Goal: Obtain resource: Download file/media

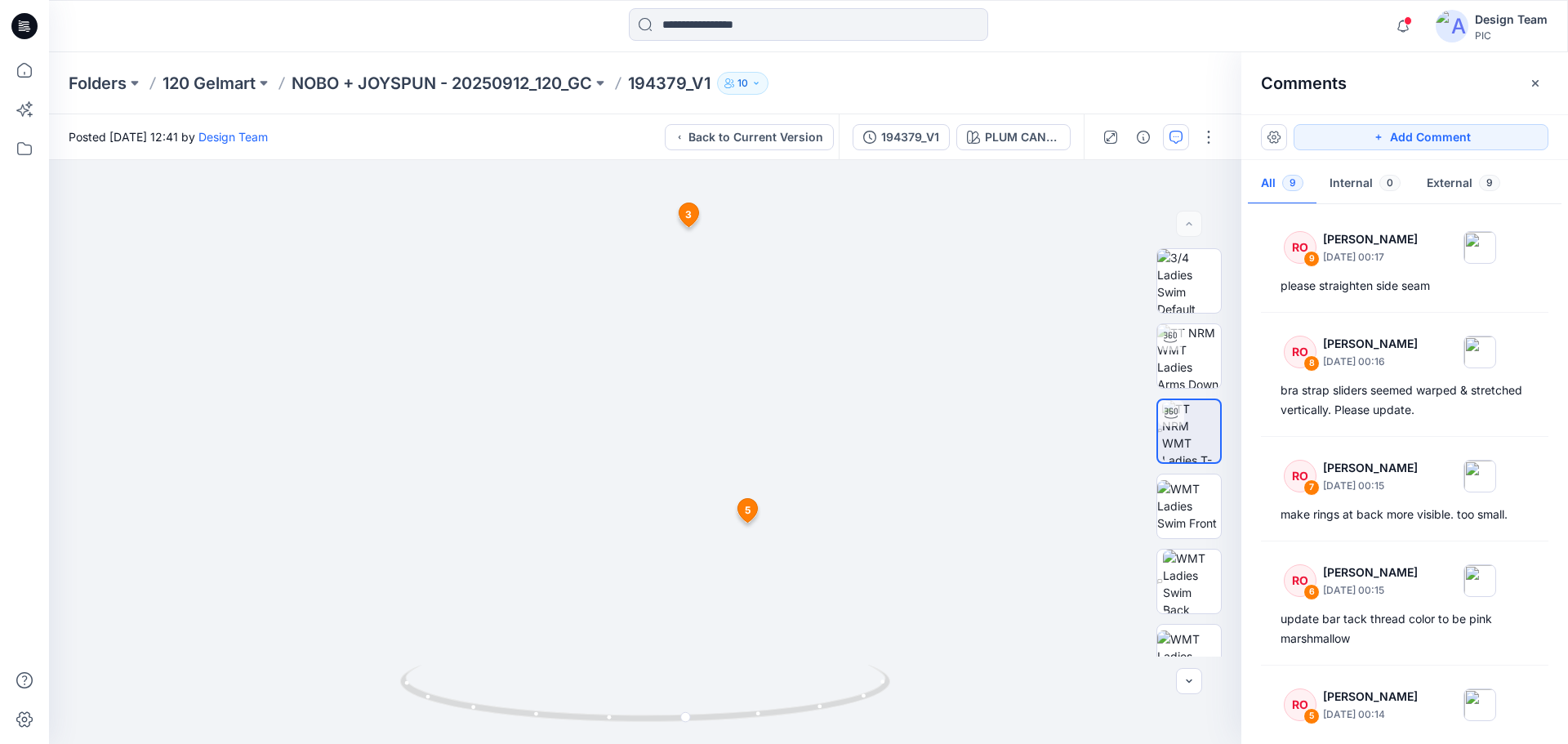
scroll to position [574, 0]
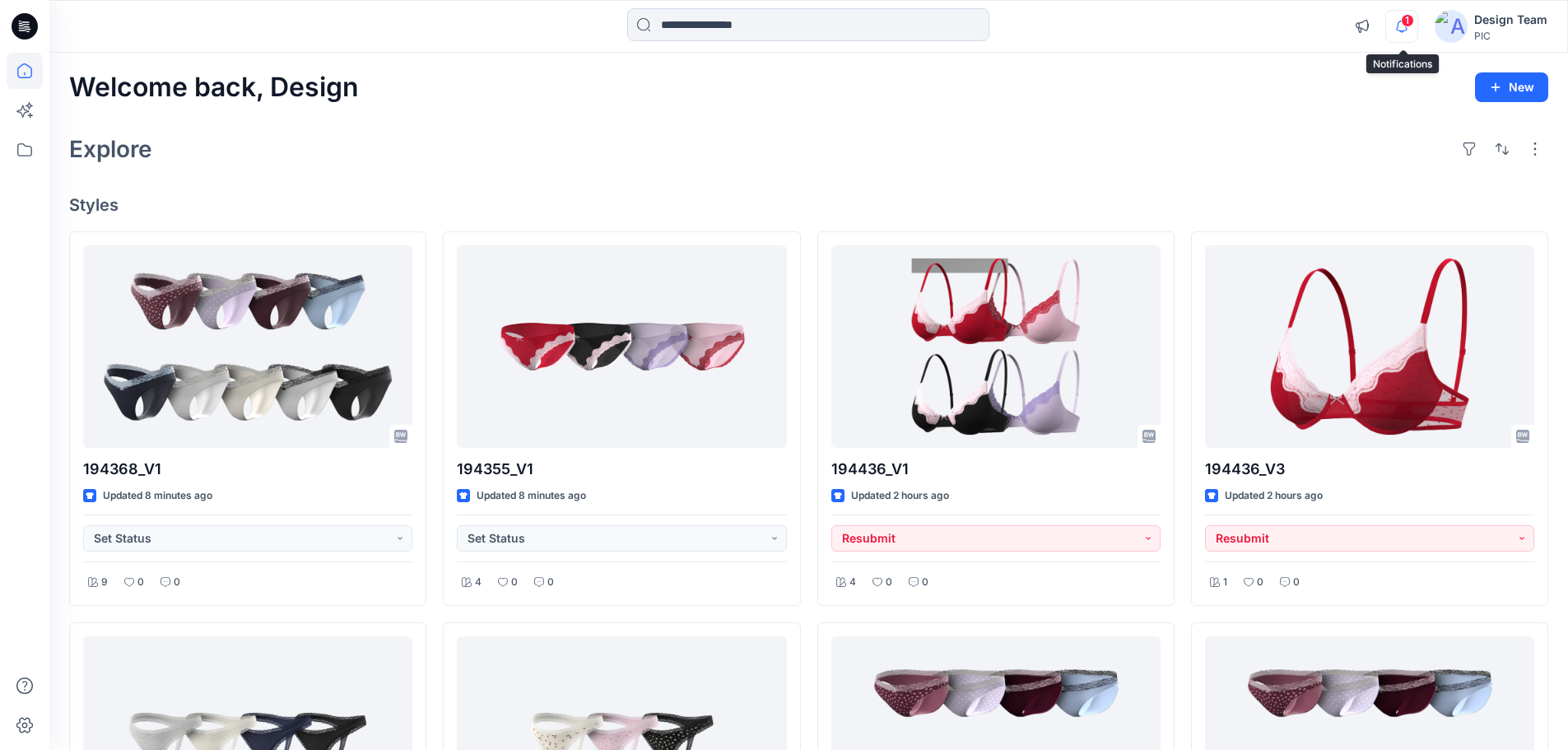
click at [1416, 33] on icon "button" at bounding box center [1401, 26] width 31 height 33
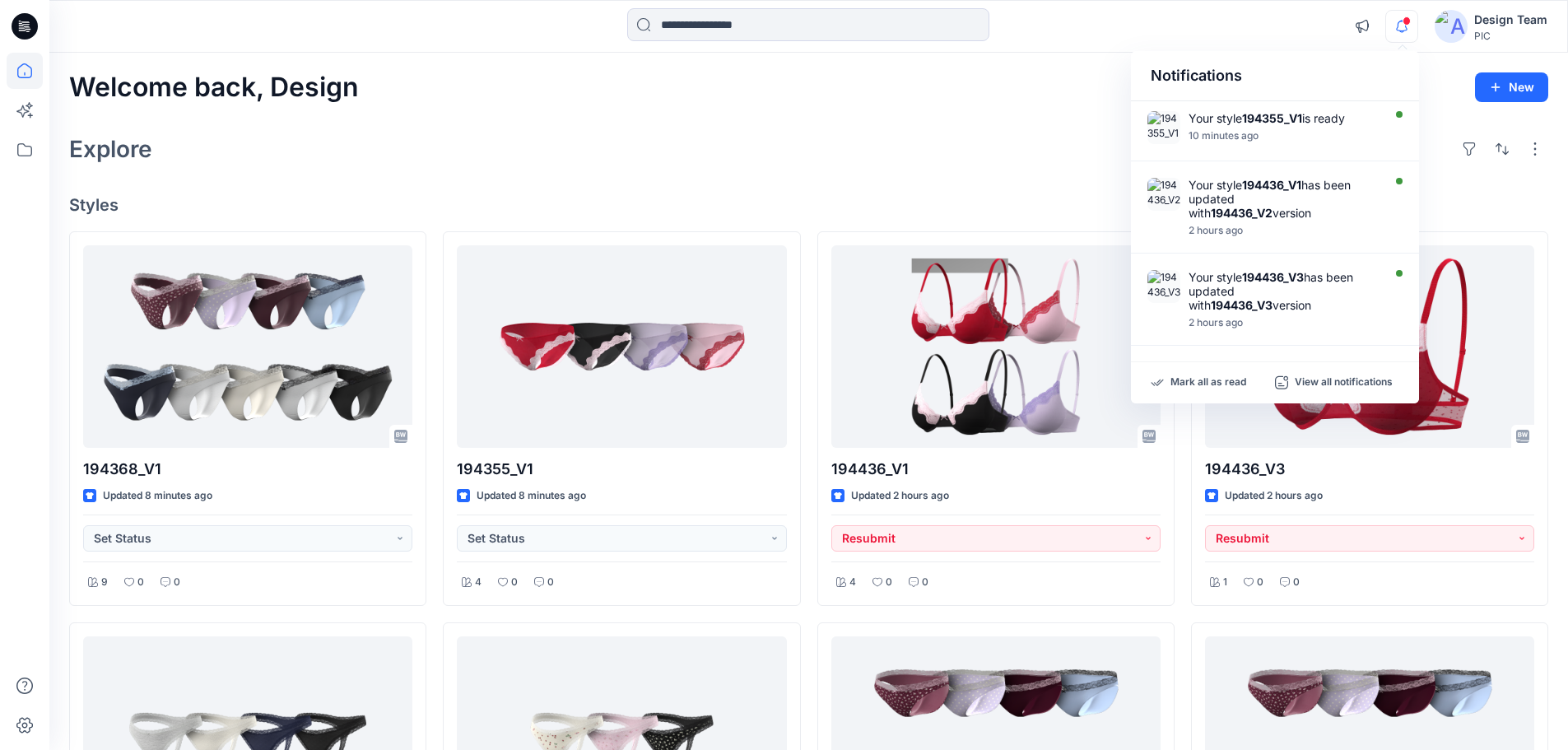
click at [917, 98] on div "Welcome back, Design New" at bounding box center [808, 88] width 1478 height 31
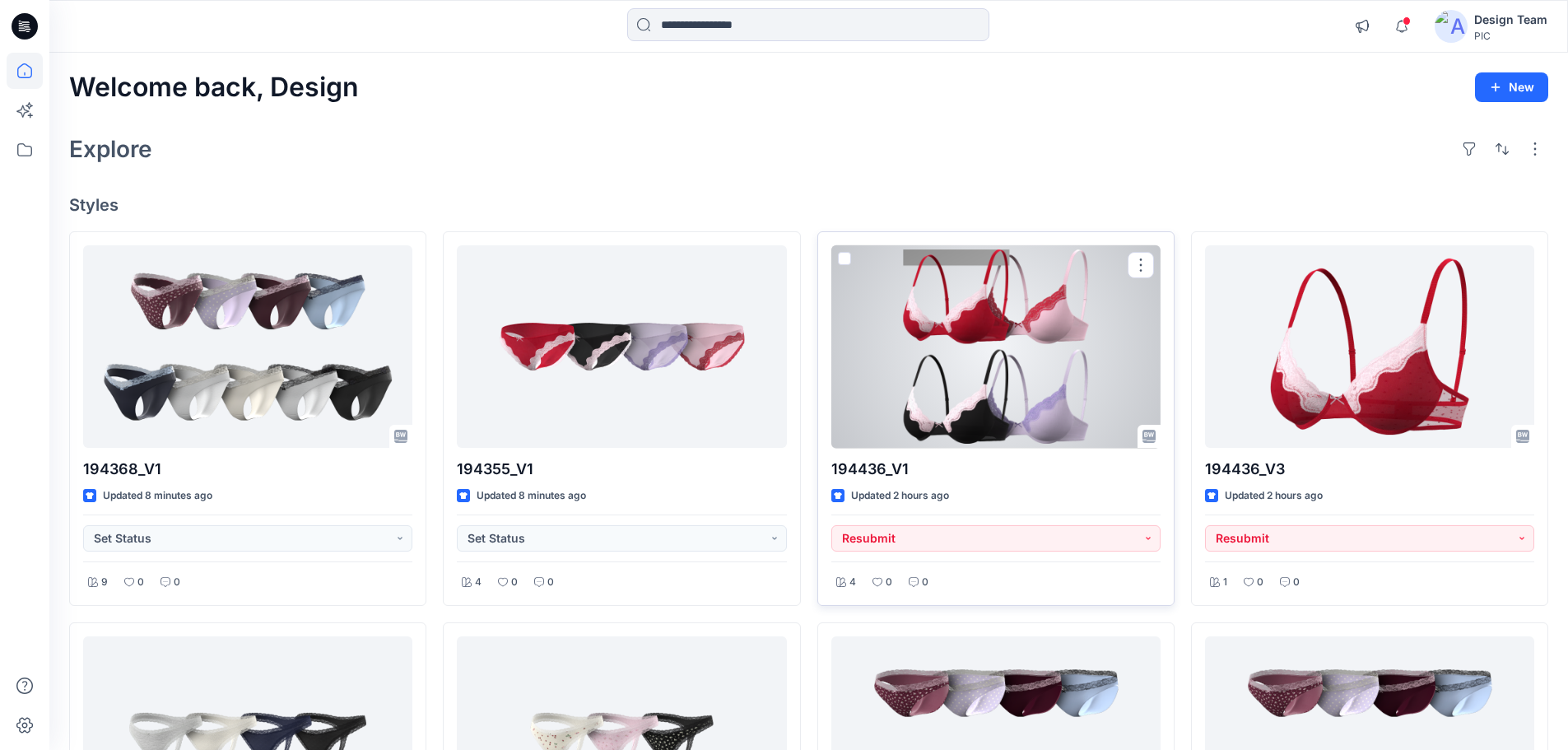
click at [980, 384] on div at bounding box center [996, 347] width 329 height 204
click at [992, 305] on div at bounding box center [996, 347] width 329 height 204
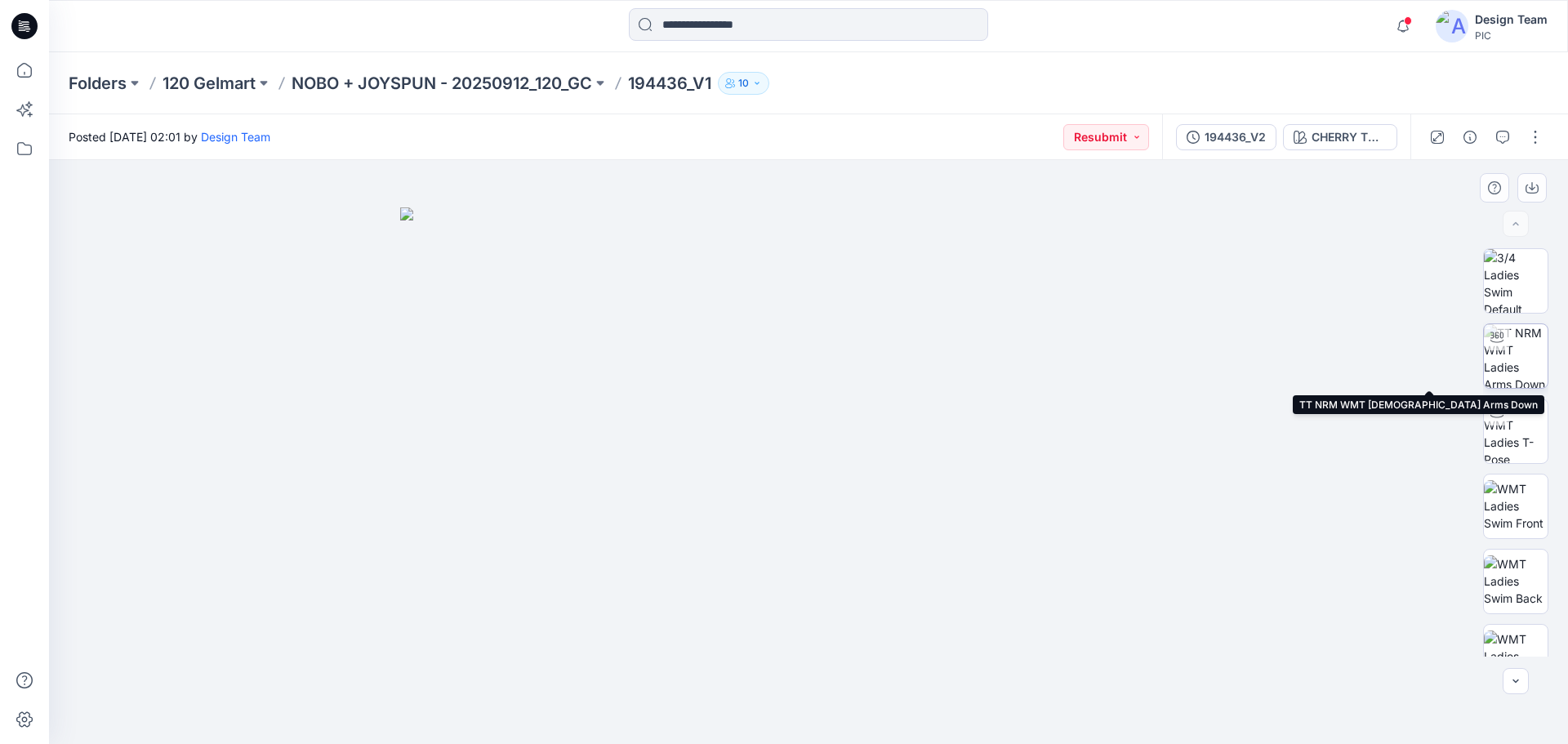
click at [1494, 358] on img at bounding box center [1515, 356] width 64 height 64
drag, startPoint x: 861, startPoint y: 717, endPoint x: 973, endPoint y: 645, distance: 133.1
click at [973, 645] on div at bounding box center [808, 452] width 1519 height 584
drag, startPoint x: 874, startPoint y: 718, endPoint x: 785, endPoint y: 703, distance: 90.3
click at [792, 708] on icon at bounding box center [810, 695] width 494 height 61
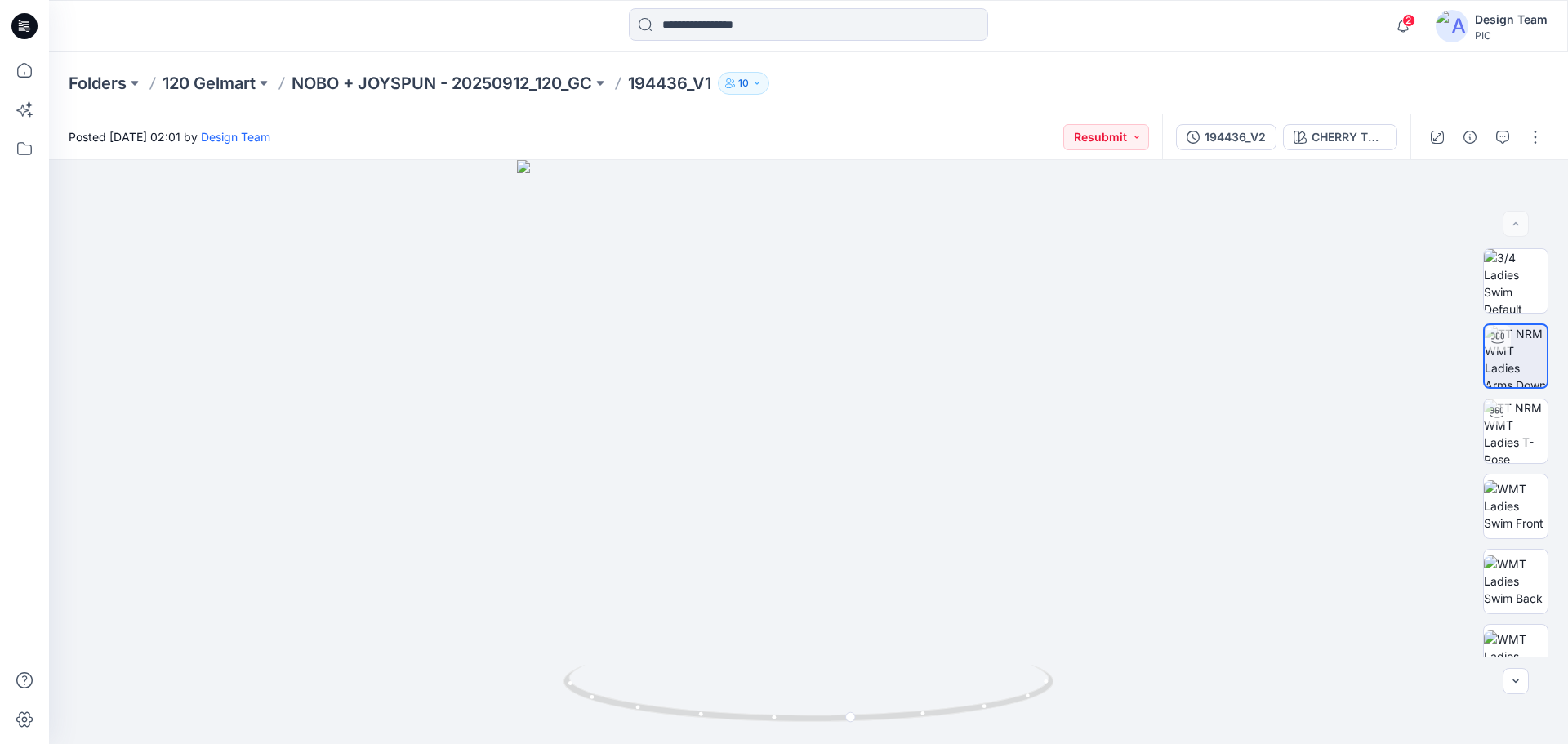
click at [24, 24] on icon at bounding box center [24, 26] width 26 height 26
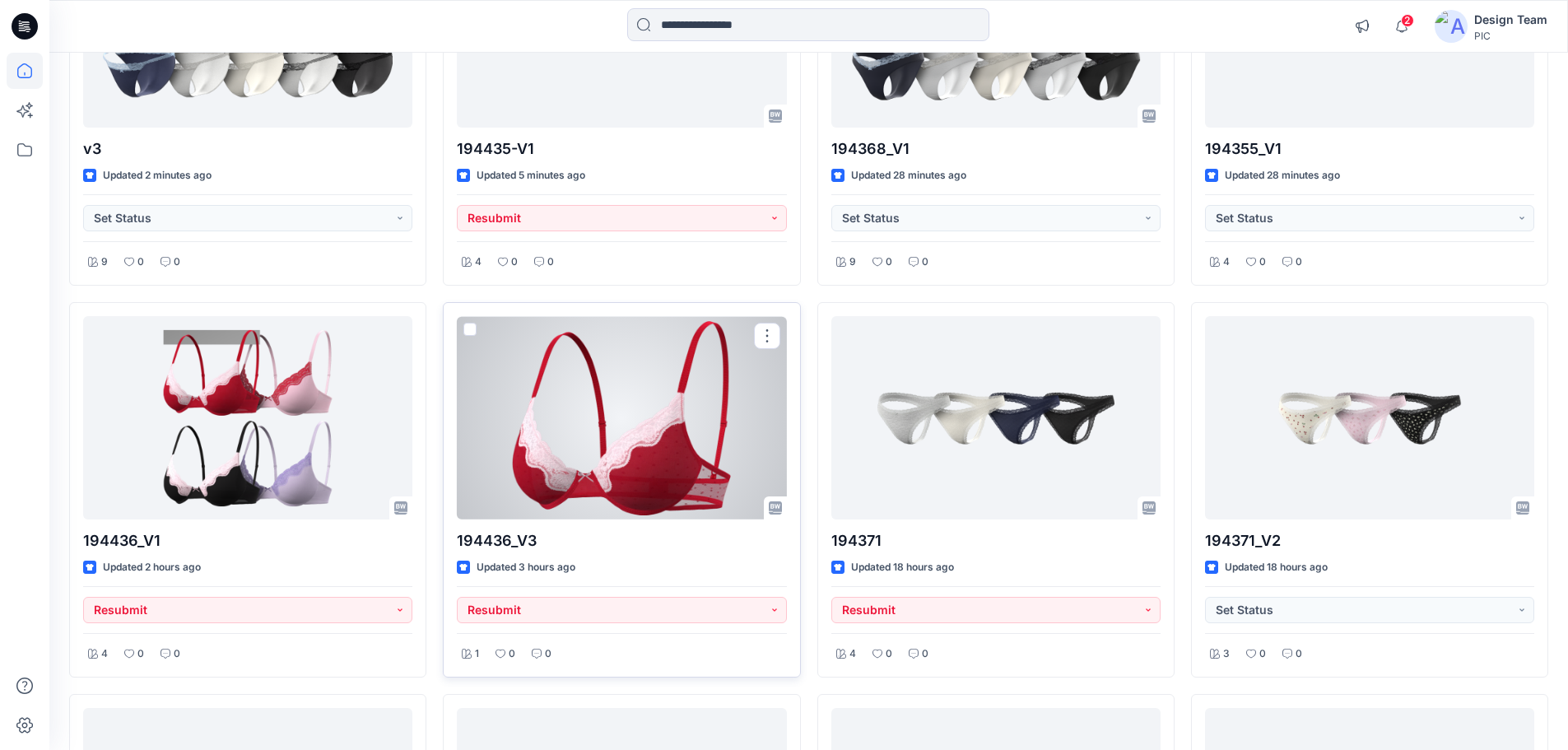
scroll to position [329, 0]
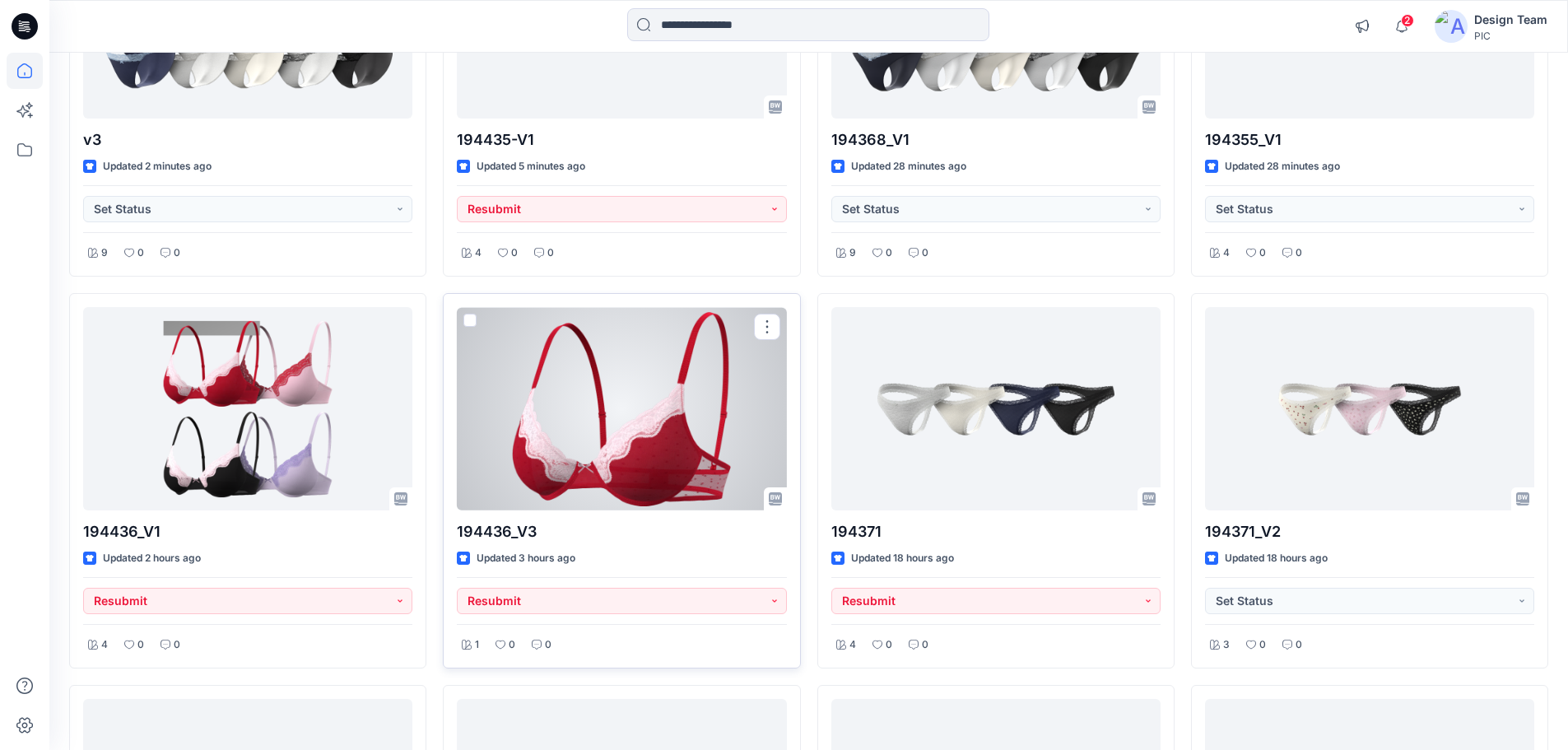
click at [626, 419] on div at bounding box center [621, 409] width 329 height 204
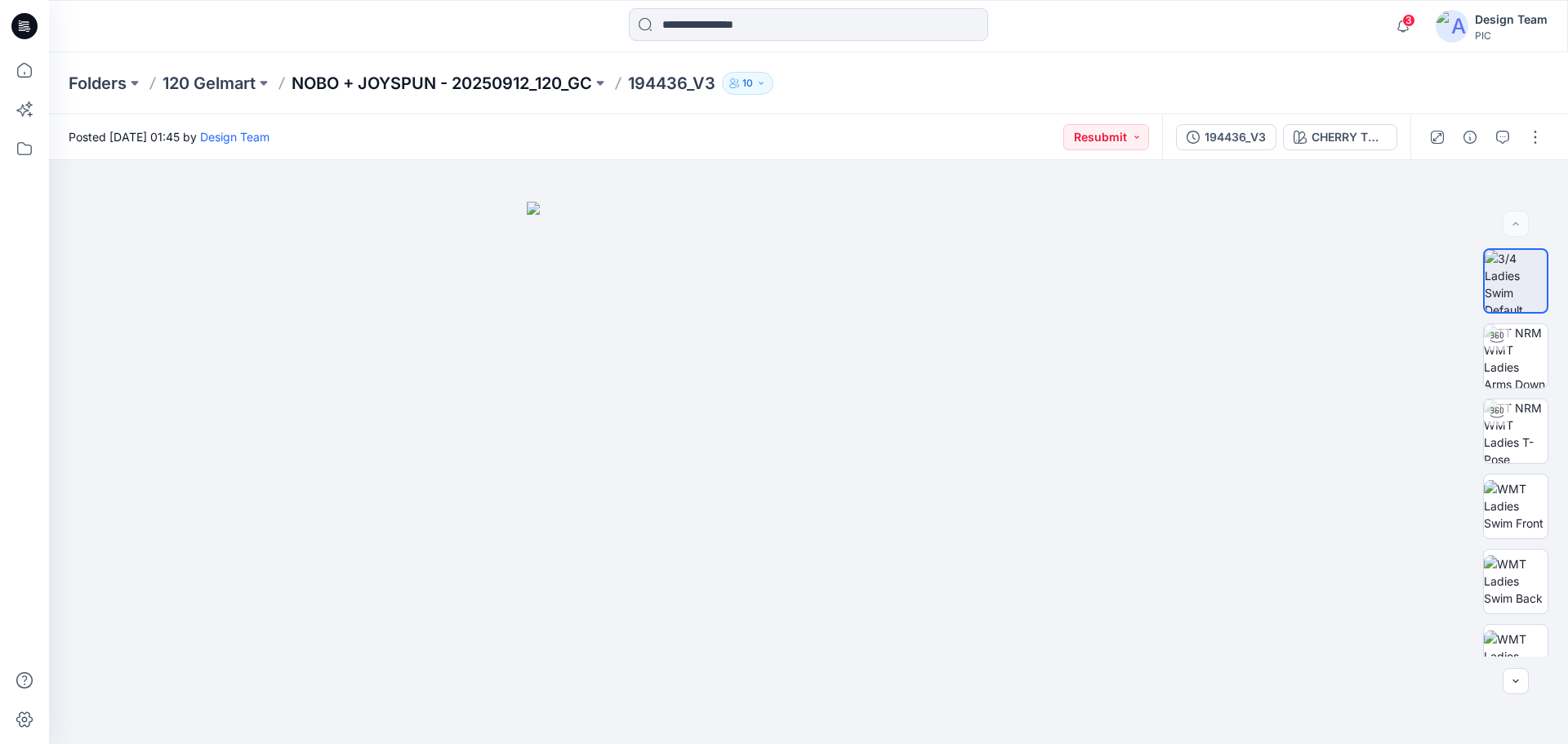
click at [342, 78] on p "NOBO + JOYSPUN - 20250912_120_GC" at bounding box center [442, 83] width 300 height 23
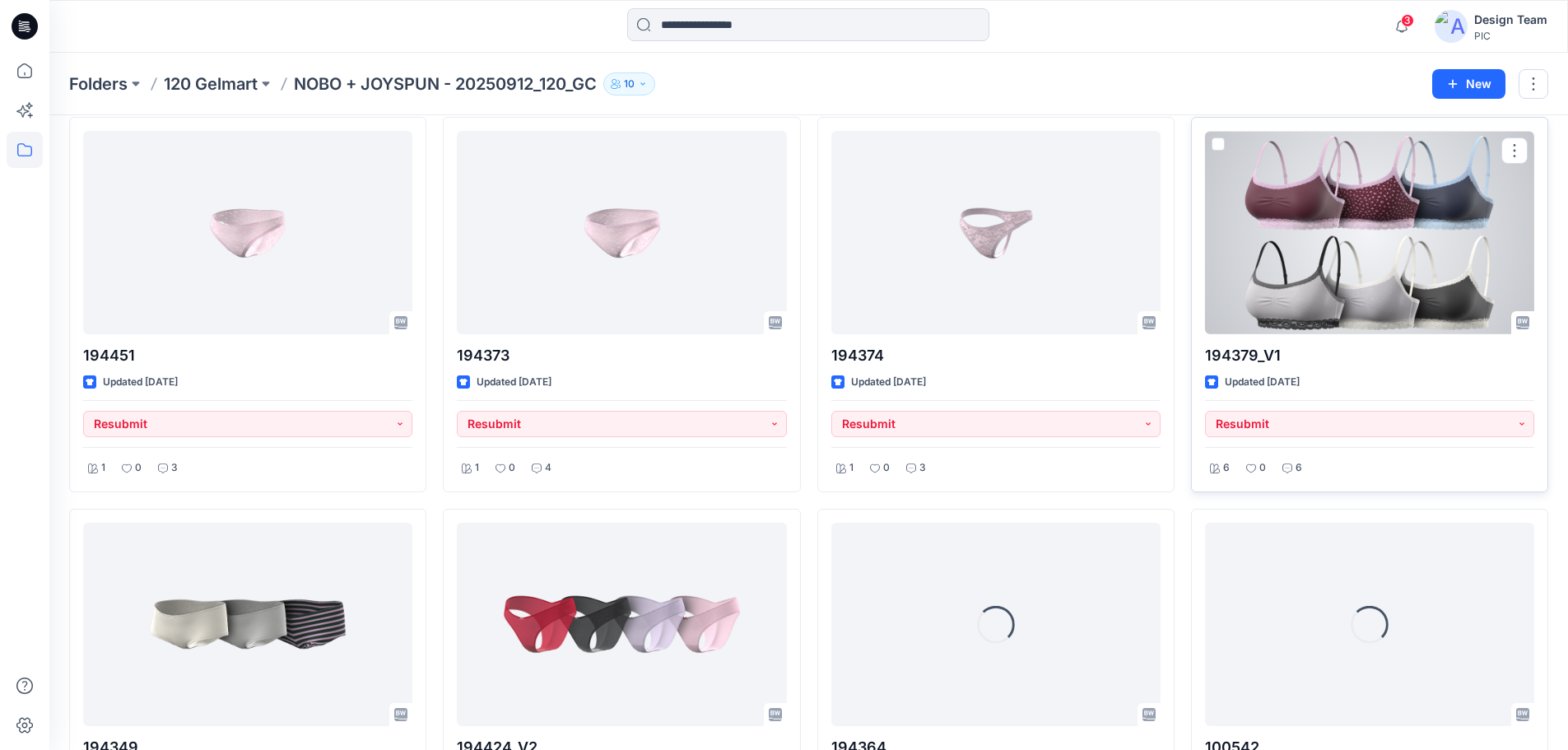
scroll to position [1317, 0]
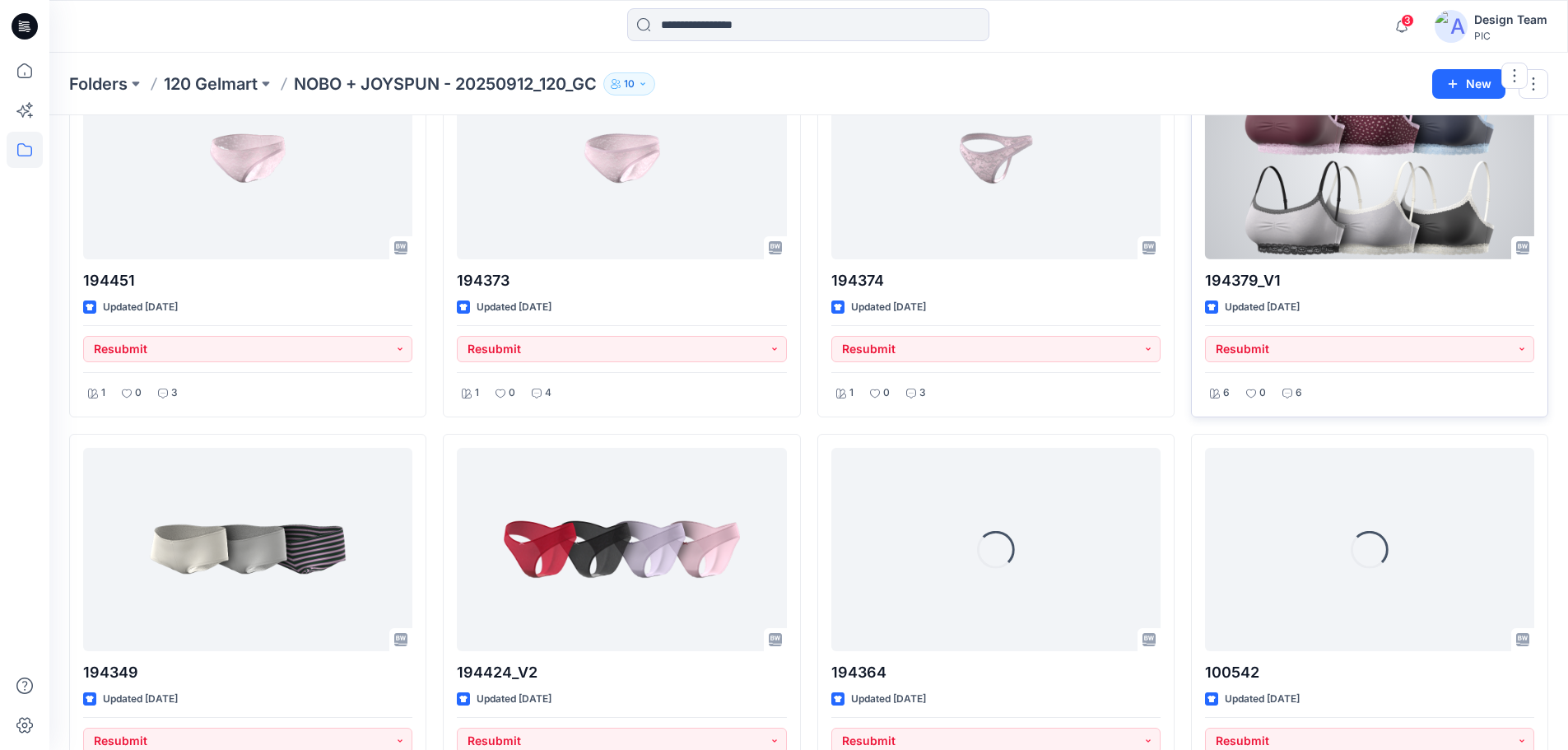
click at [1335, 221] on div at bounding box center [1369, 158] width 329 height 204
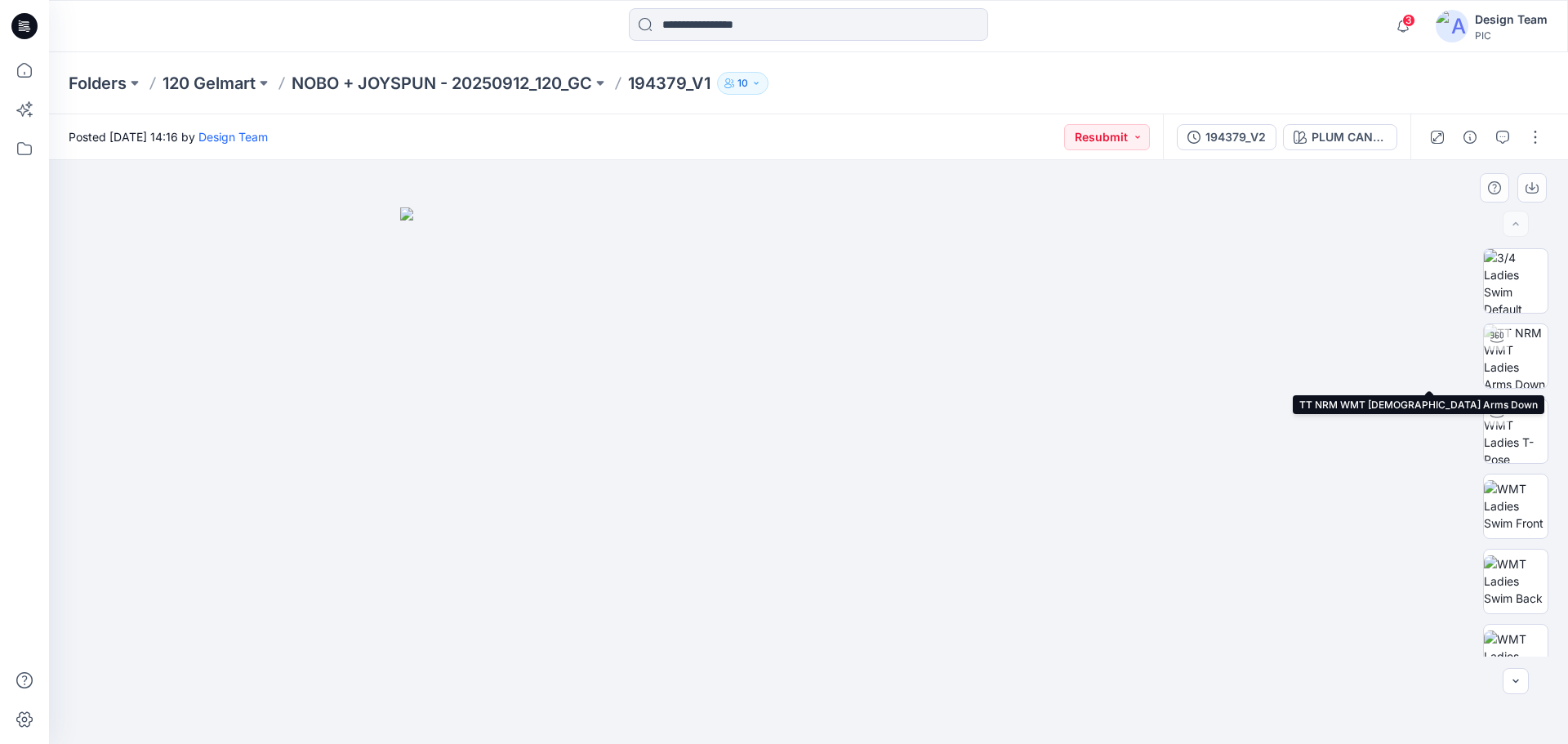
drag, startPoint x: 1511, startPoint y: 366, endPoint x: 1427, endPoint y: 365, distance: 84.0
click at [1511, 366] on img at bounding box center [1515, 356] width 64 height 64
click at [31, 31] on icon at bounding box center [24, 26] width 26 height 26
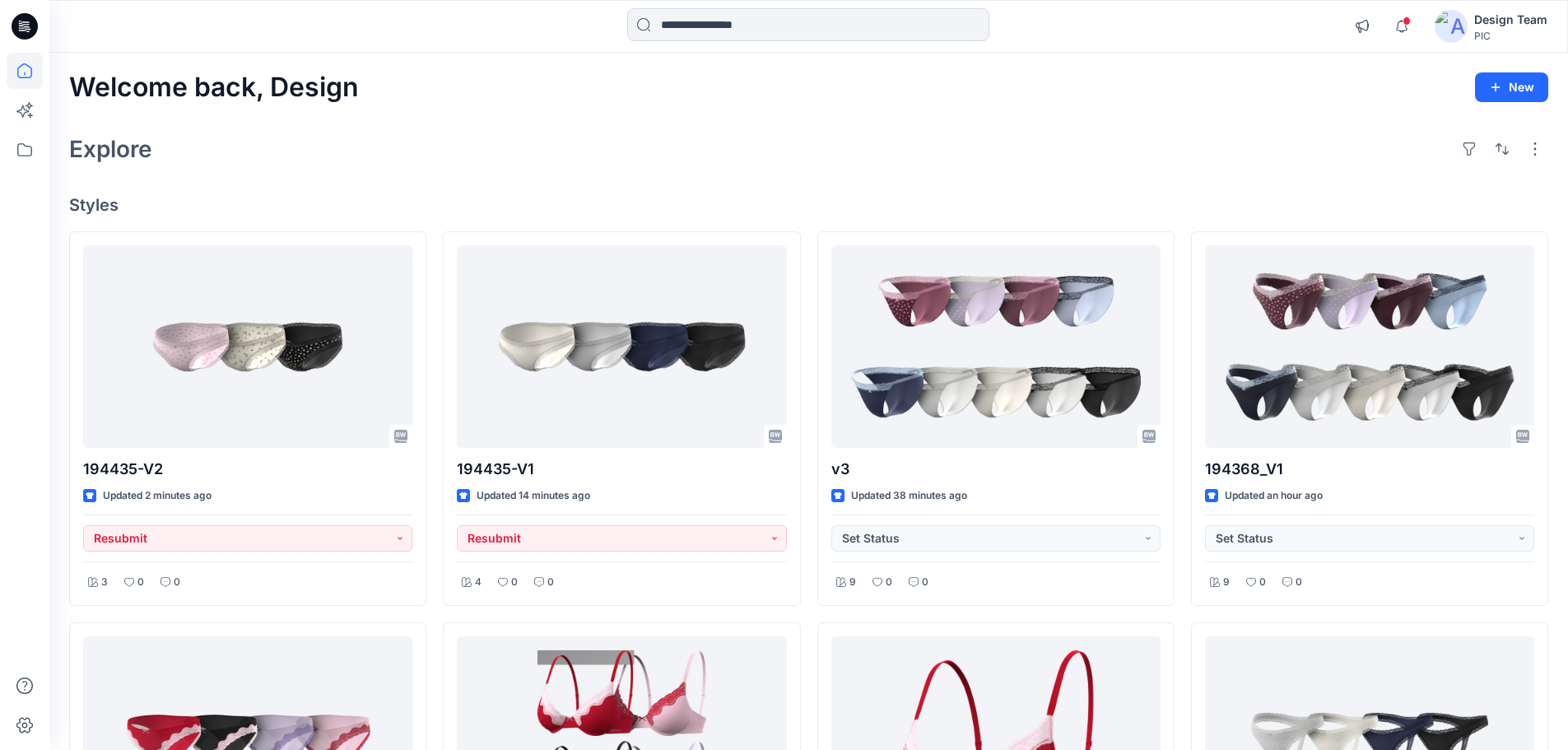
click at [32, 25] on icon at bounding box center [24, 26] width 26 height 26
click at [1164, 129] on div "Explore" at bounding box center [808, 149] width 1478 height 39
click at [1411, 22] on div "1" at bounding box center [1398, 17] width 26 height 13
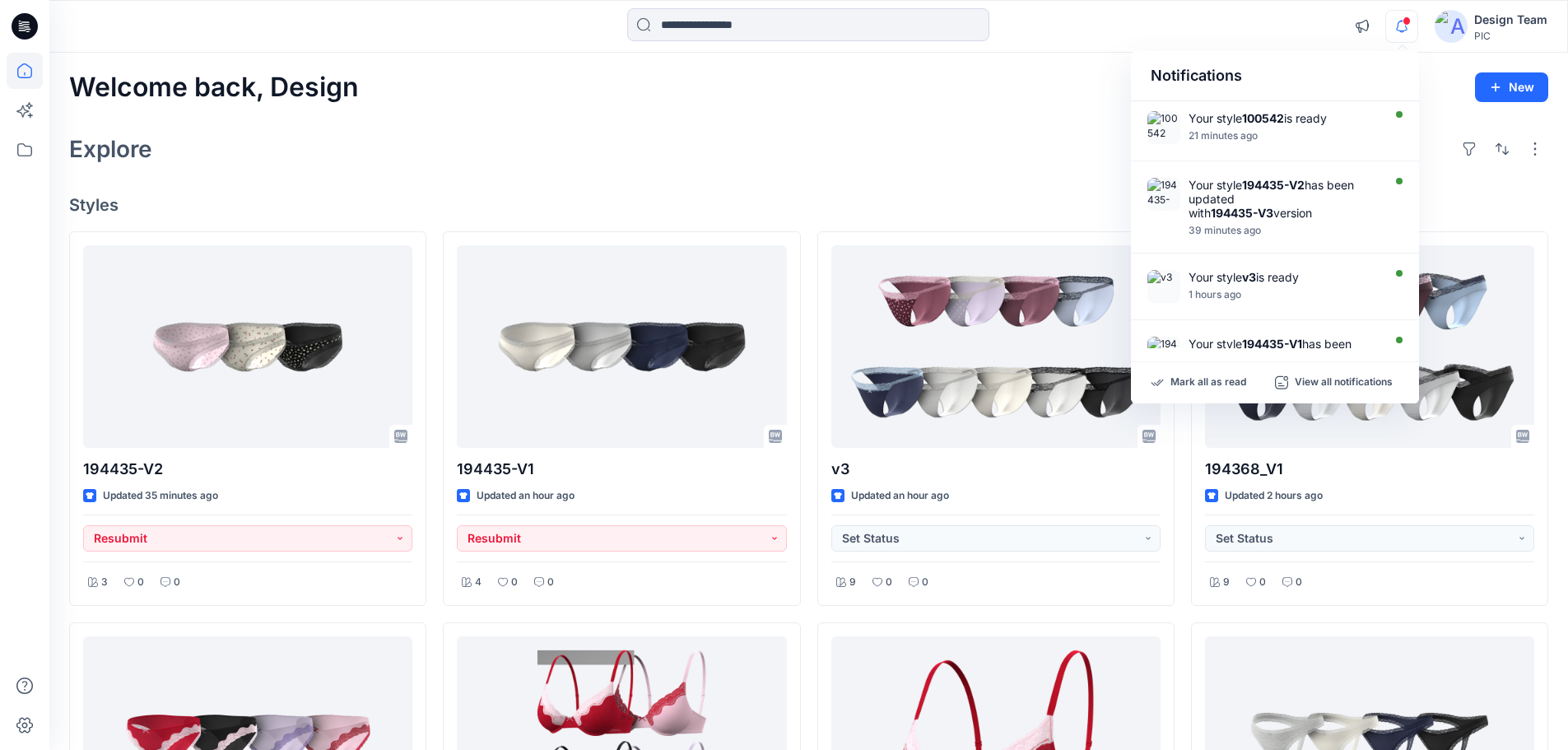
click at [1126, 57] on div "Welcome back, Design New Explore Styles 194435-V2 Updated 35 minutes ago Resubm…" at bounding box center [809, 760] width 1519 height 1416
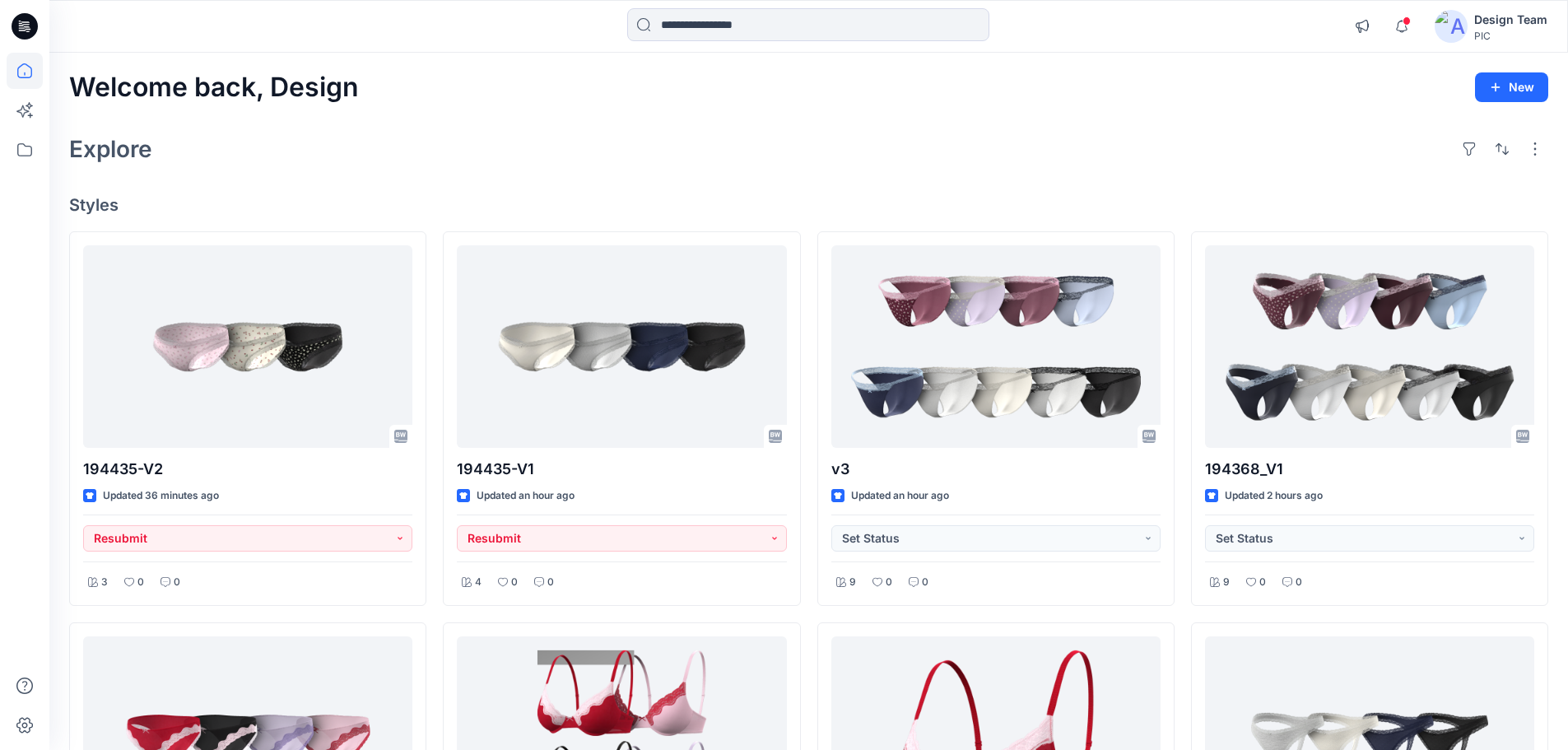
click at [22, 18] on icon at bounding box center [24, 26] width 26 height 26
click at [18, 20] on icon at bounding box center [24, 26] width 26 height 26
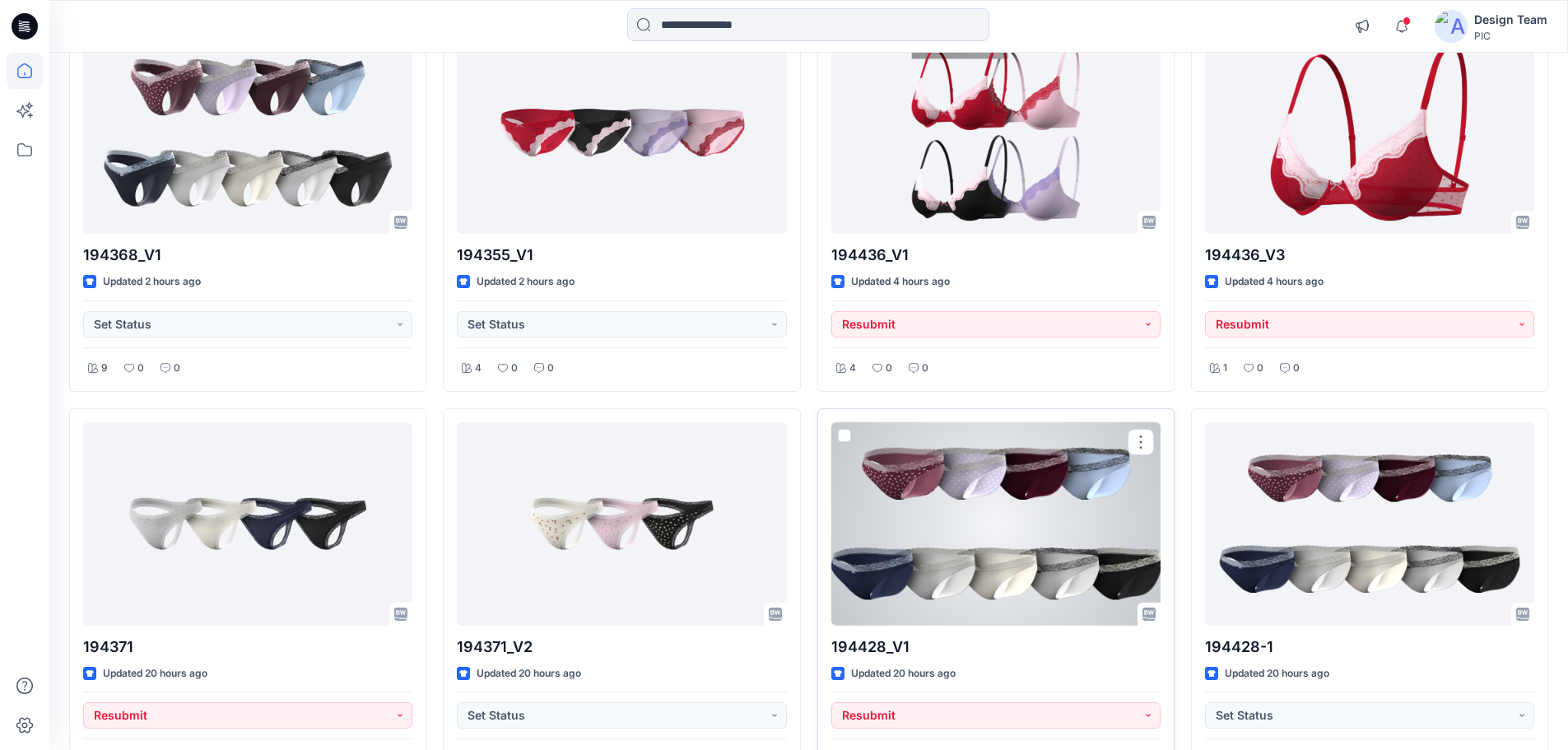
scroll to position [576, 0]
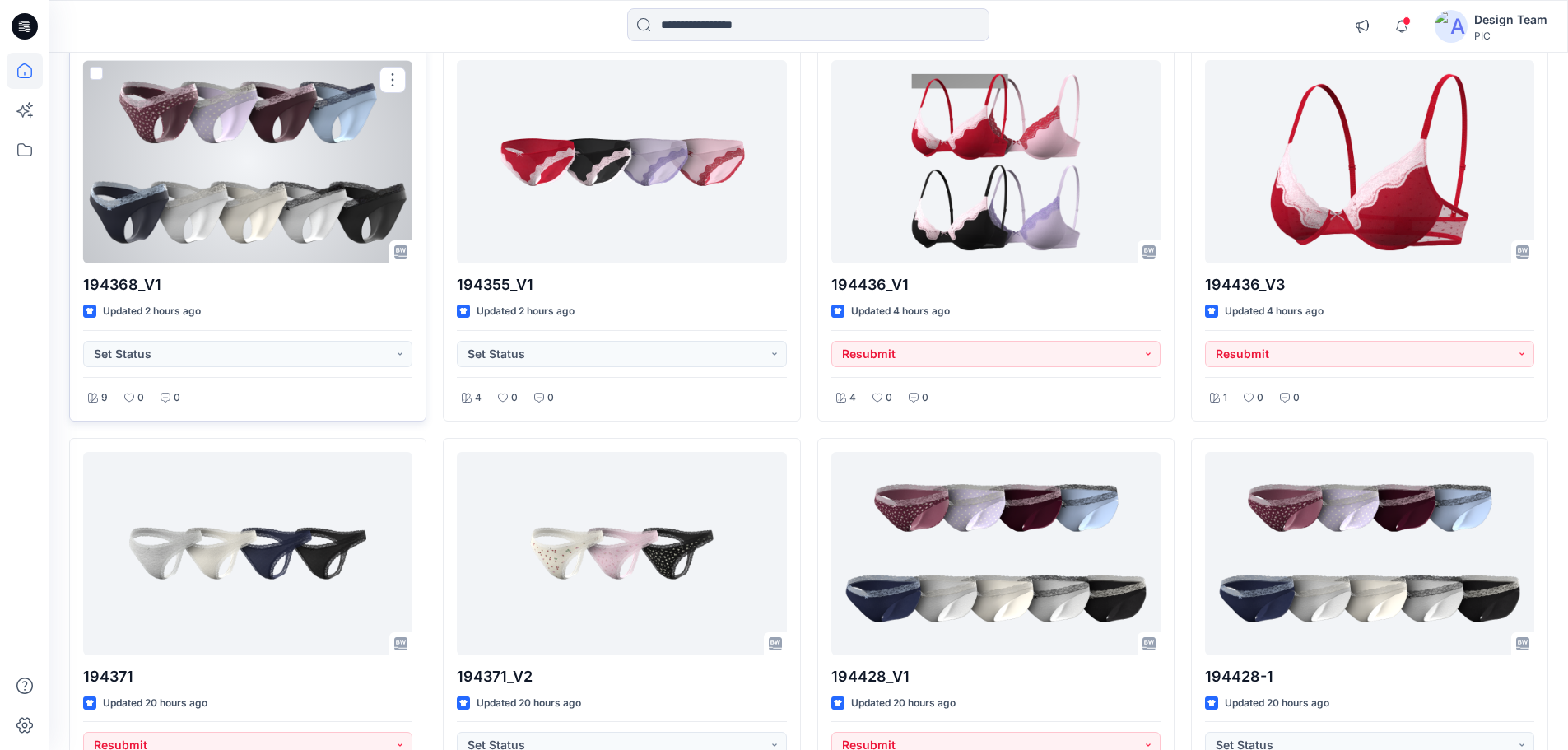
click at [236, 186] on div at bounding box center [247, 162] width 329 height 204
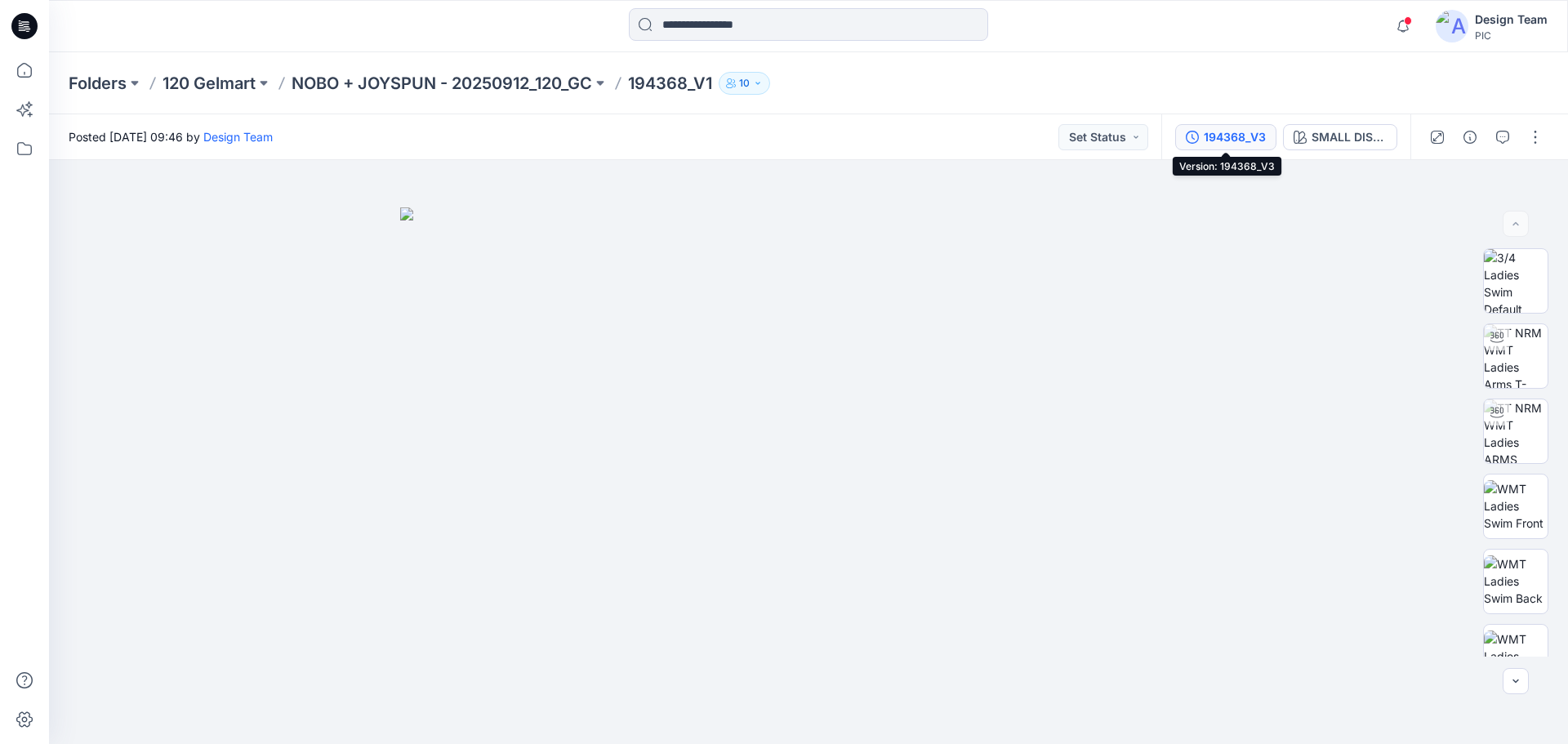
click at [1238, 134] on div "194368_V3" at bounding box center [1234, 136] width 62 height 18
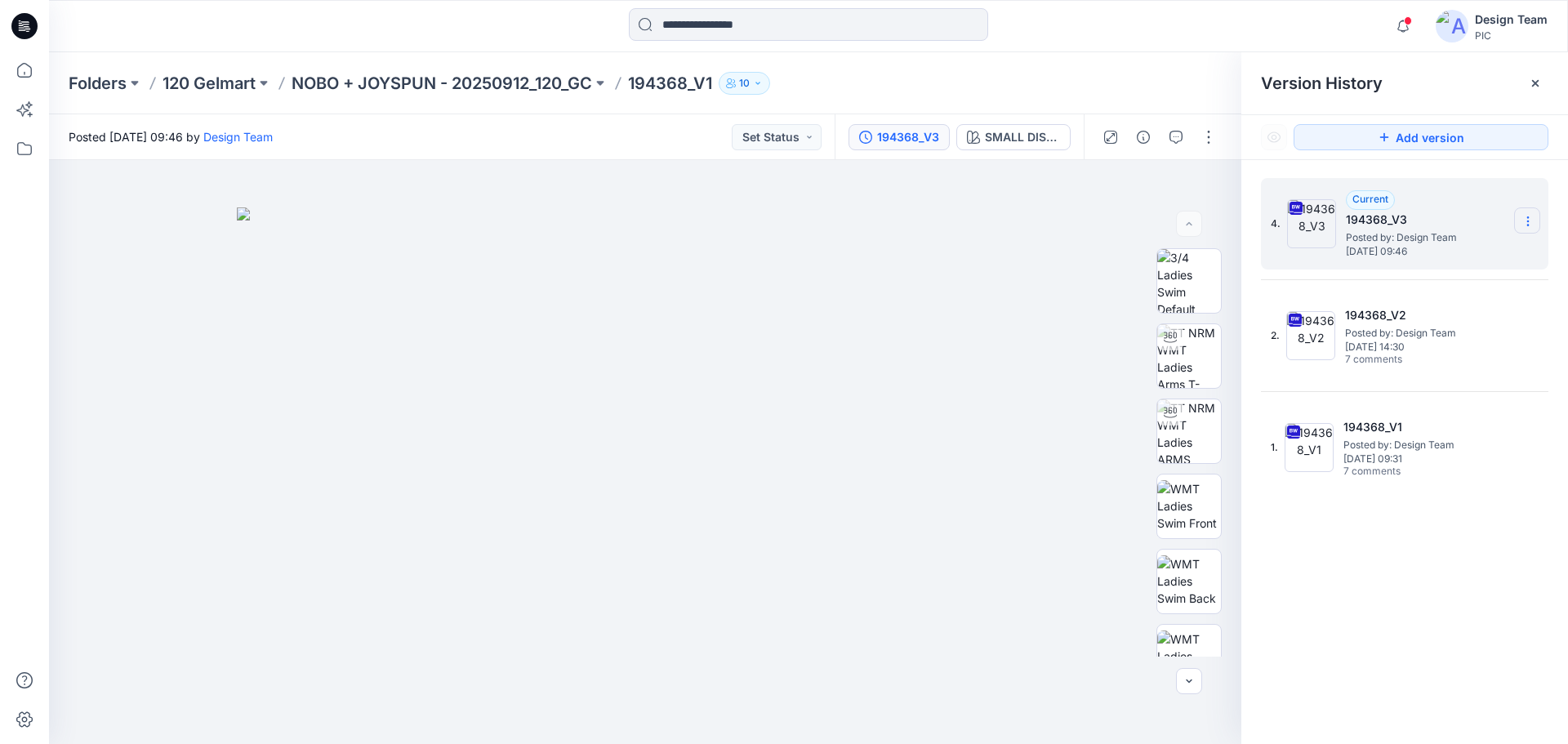
click at [1524, 220] on icon at bounding box center [1528, 221] width 13 height 13
click at [1462, 264] on div "Download Source BW File" at bounding box center [1440, 253] width 189 height 32
click at [984, 135] on button "SMALL DISTY ROSES" at bounding box center [1013, 137] width 114 height 26
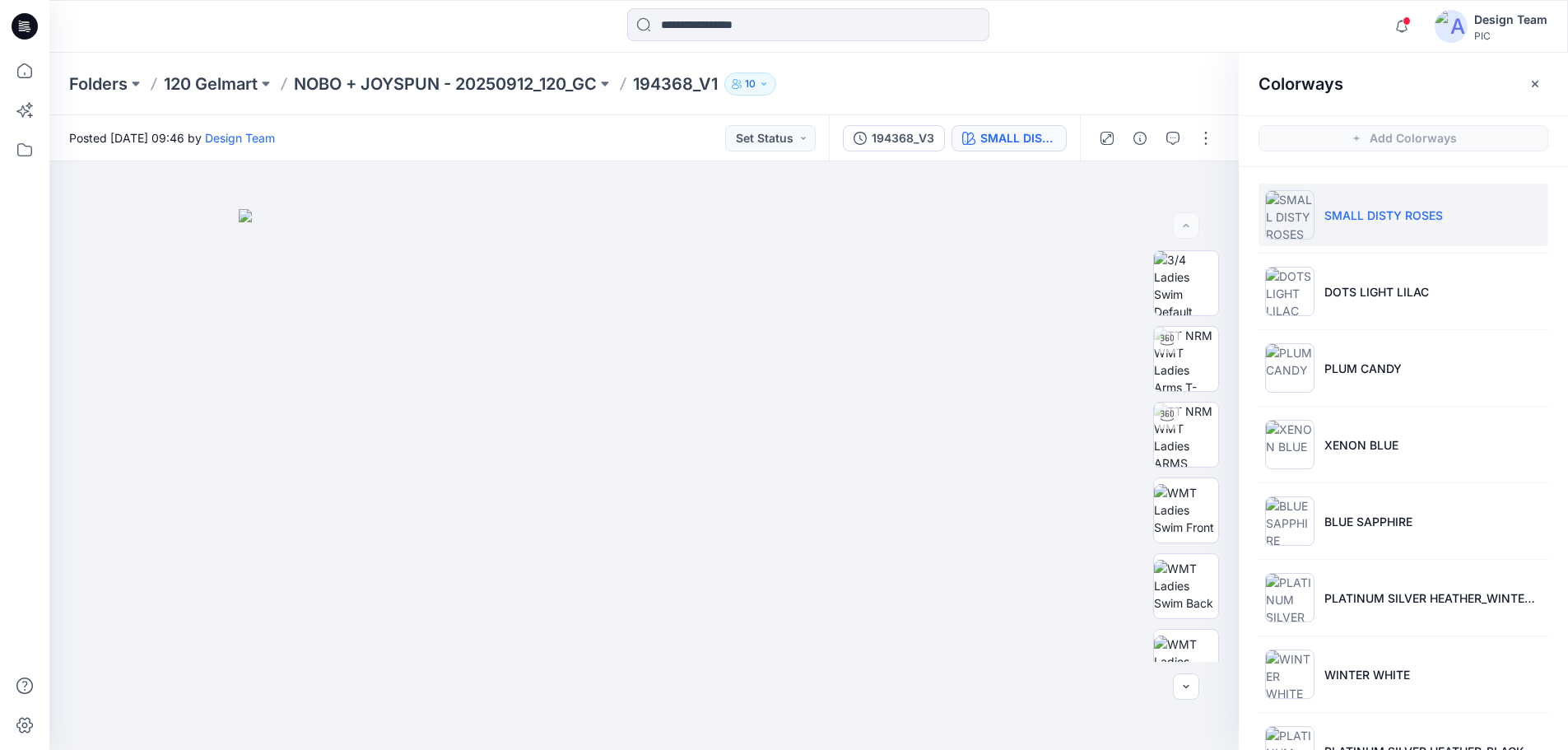
click at [992, 136] on div "SMALL DISTY ROSES" at bounding box center [1017, 137] width 76 height 18
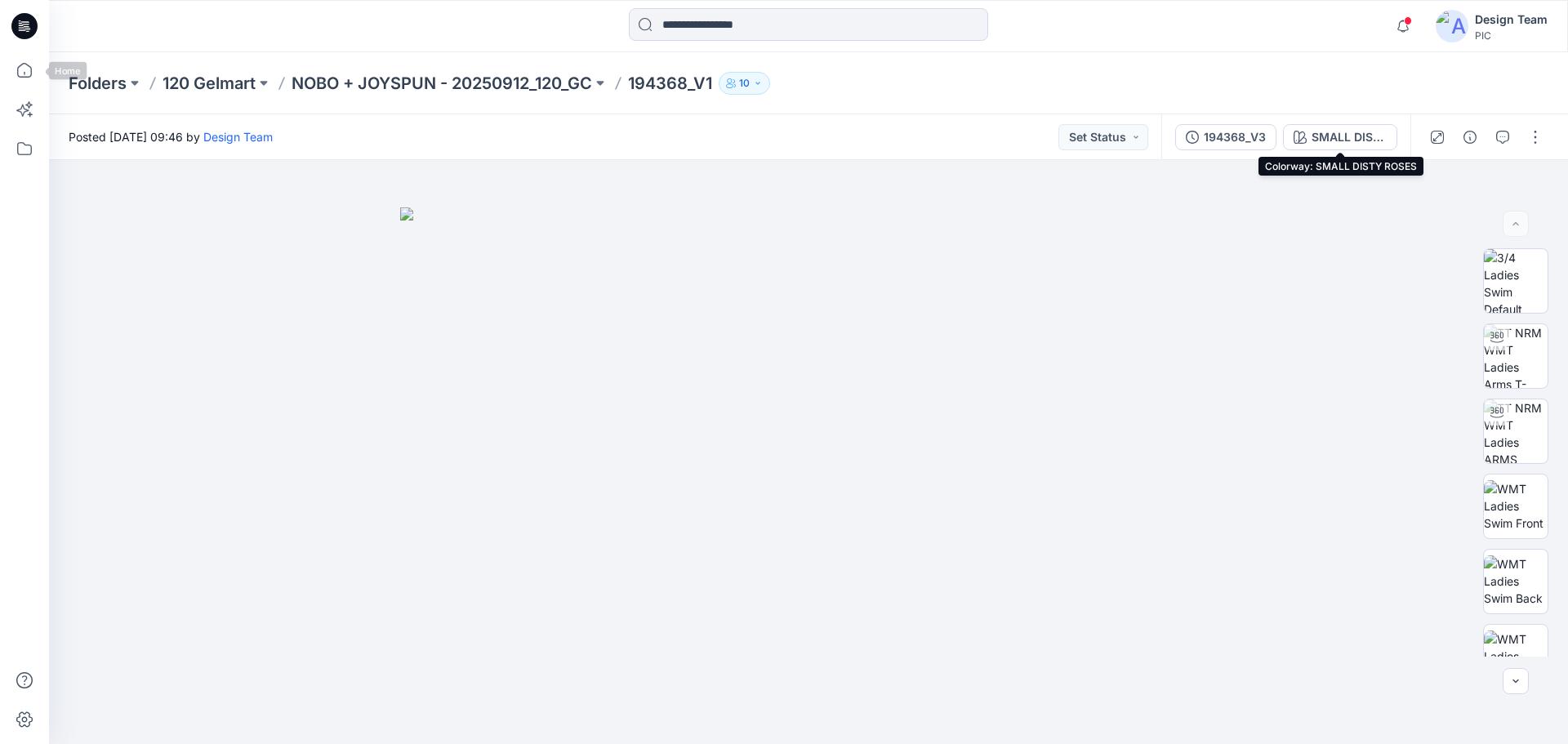
click at [24, 40] on icon at bounding box center [24, 26] width 26 height 52
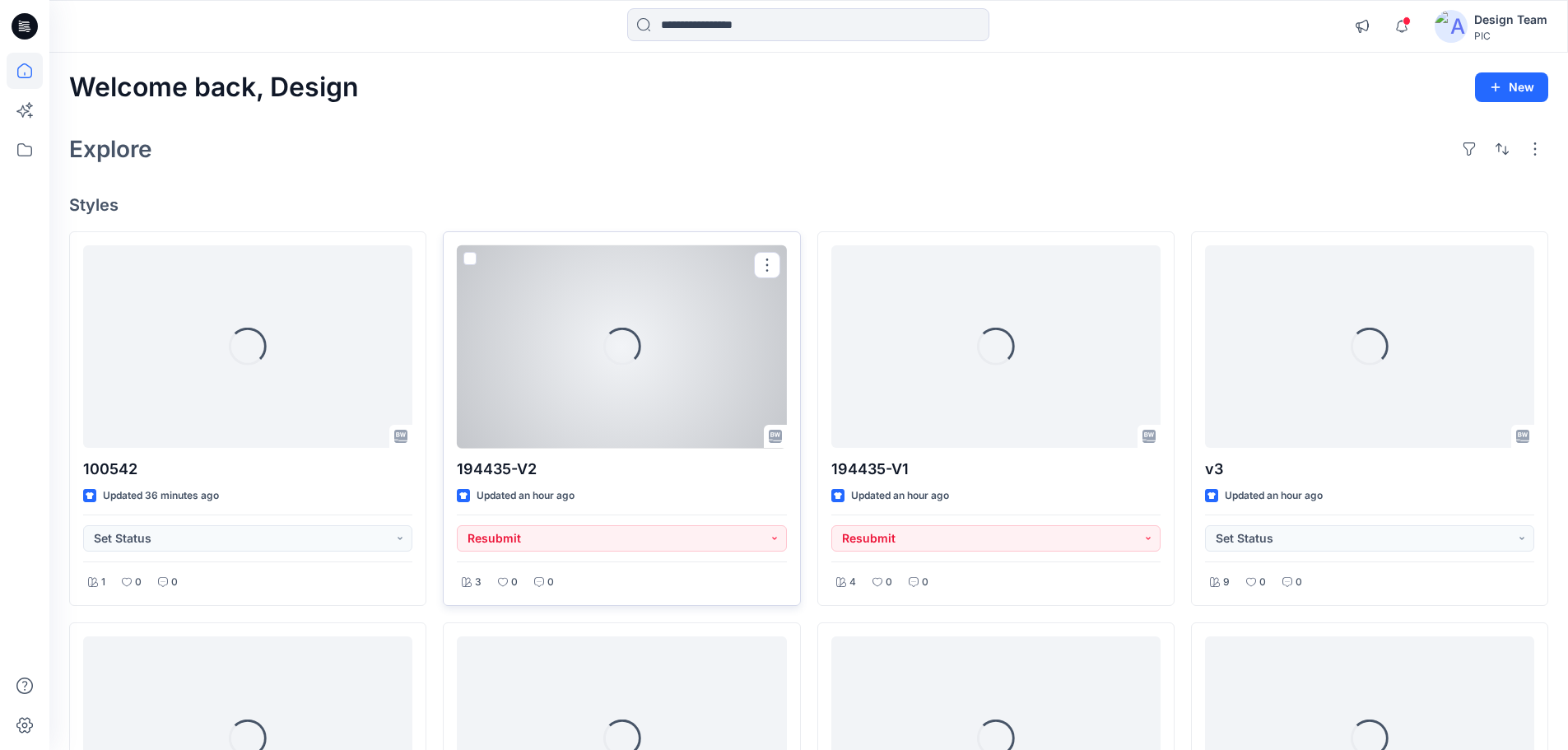
click at [589, 362] on div "Loading..." at bounding box center [621, 347] width 329 height 204
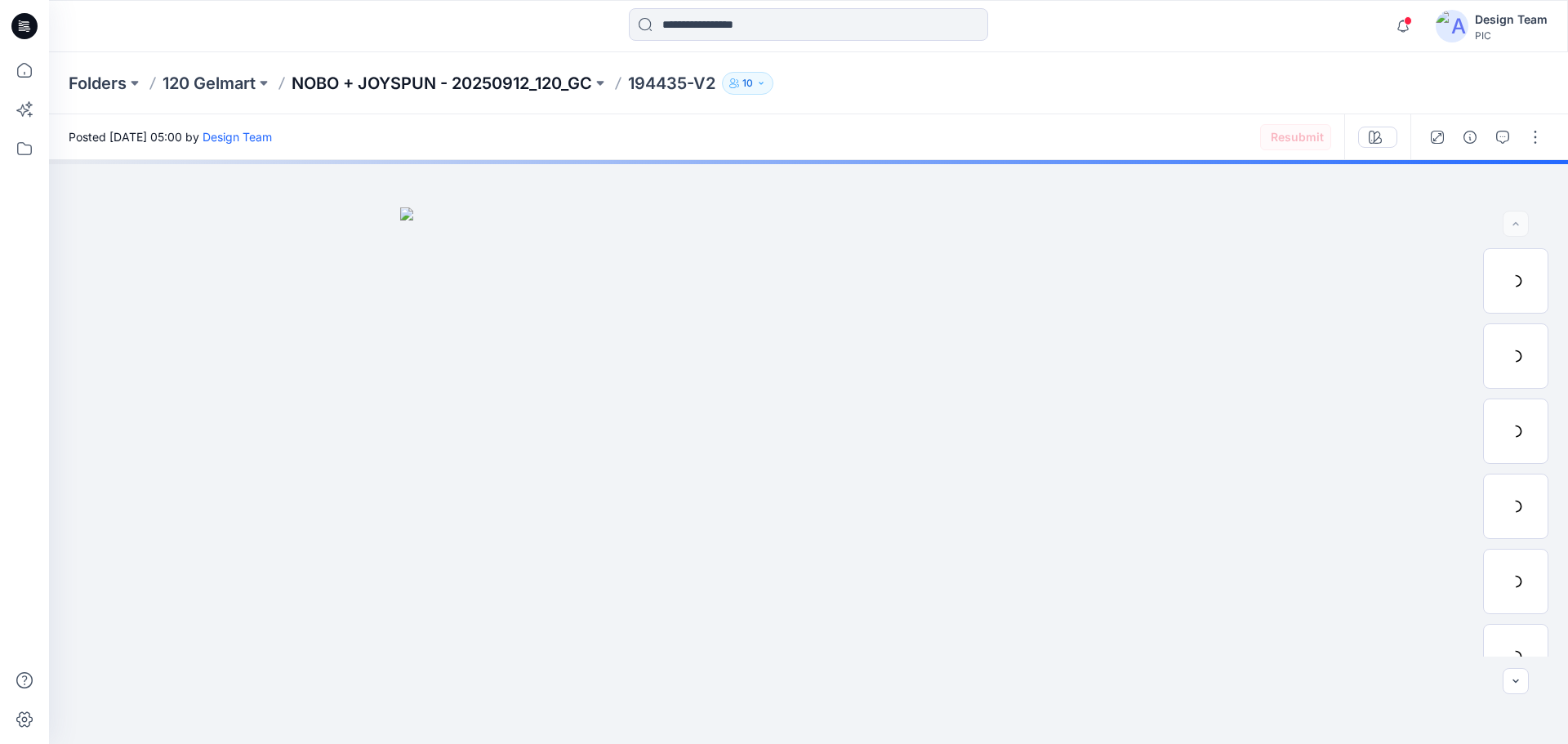
click at [383, 86] on p "NOBO + JOYSPUN - 20250912_120_GC" at bounding box center [442, 83] width 300 height 23
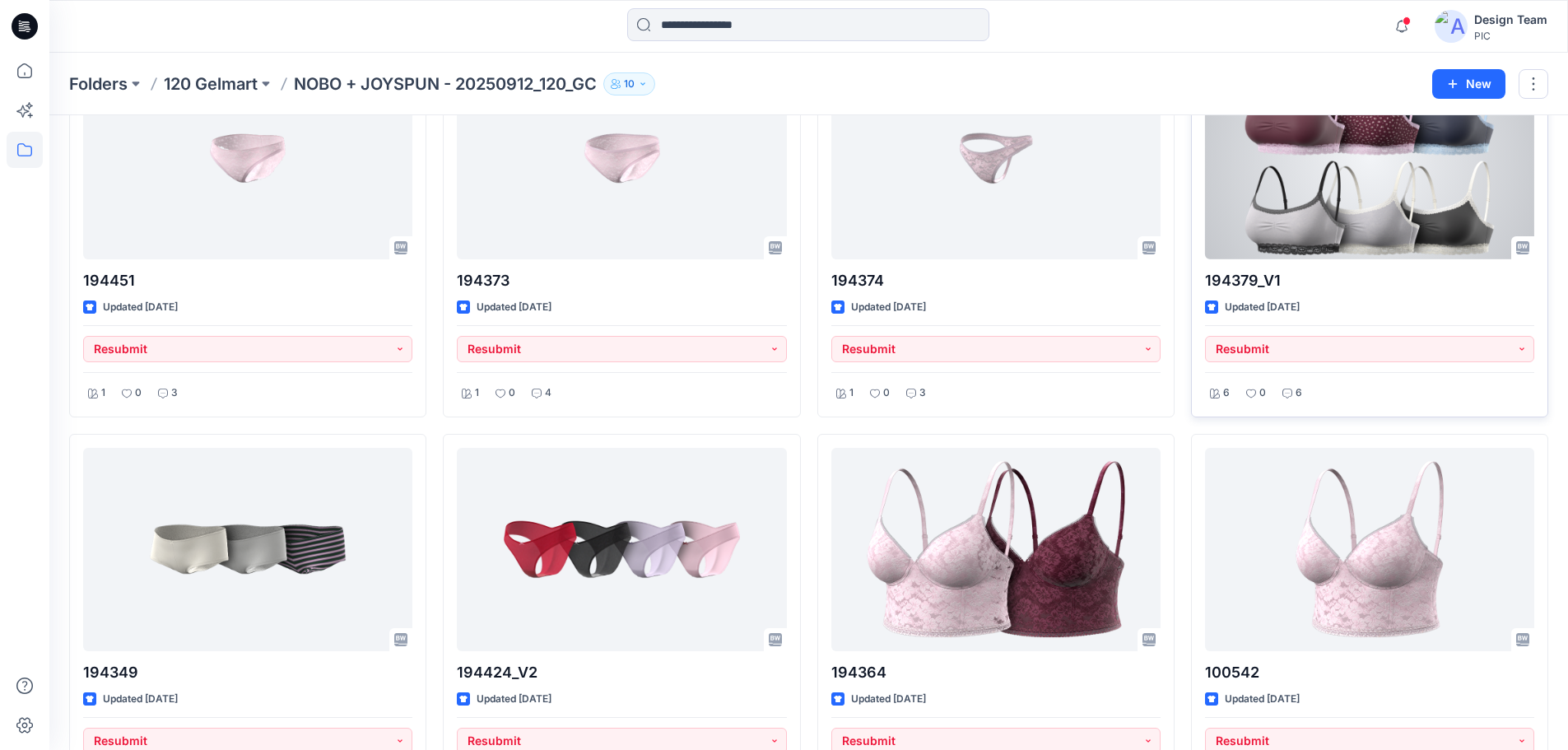
scroll to position [1412, 0]
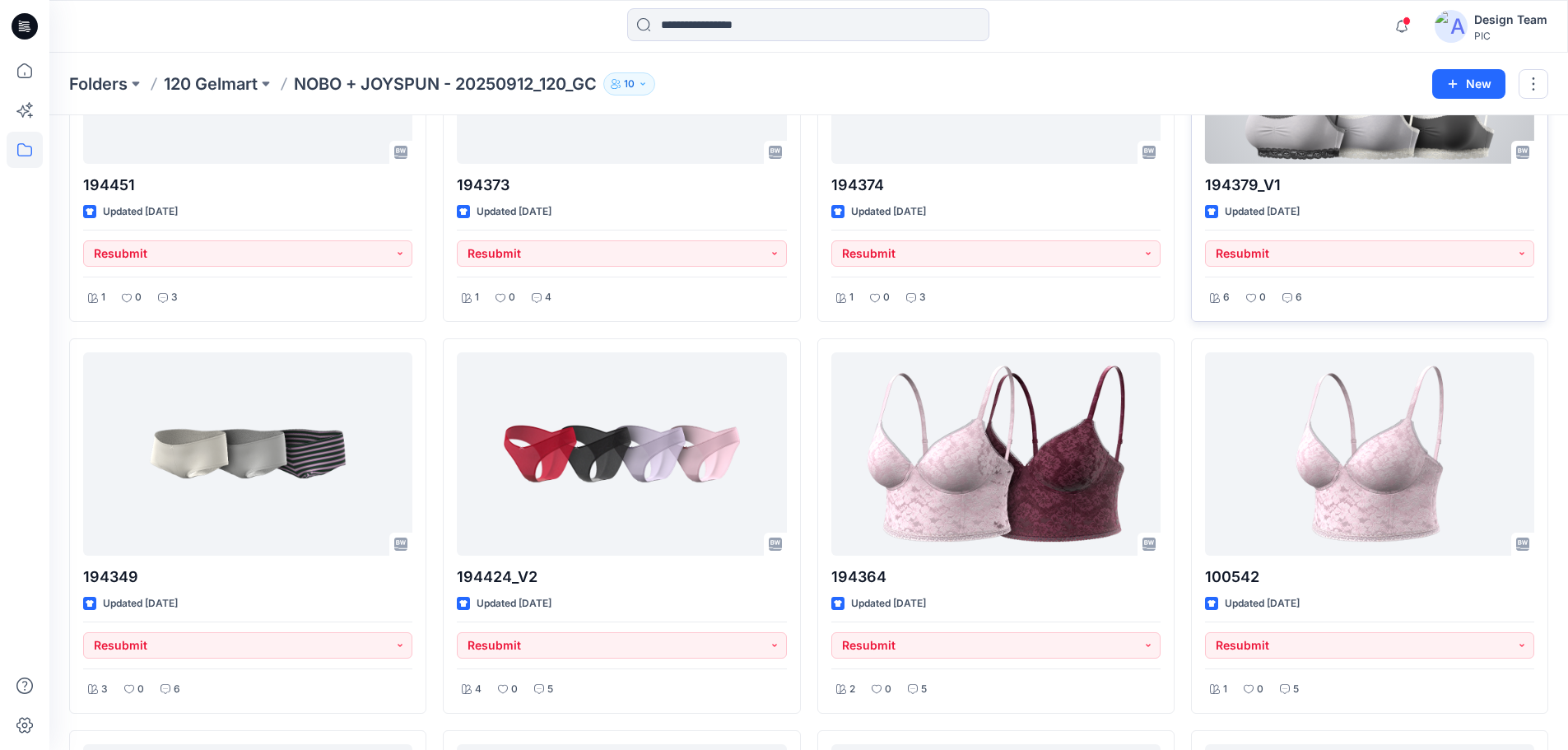
click at [1298, 117] on div at bounding box center [1369, 63] width 329 height 204
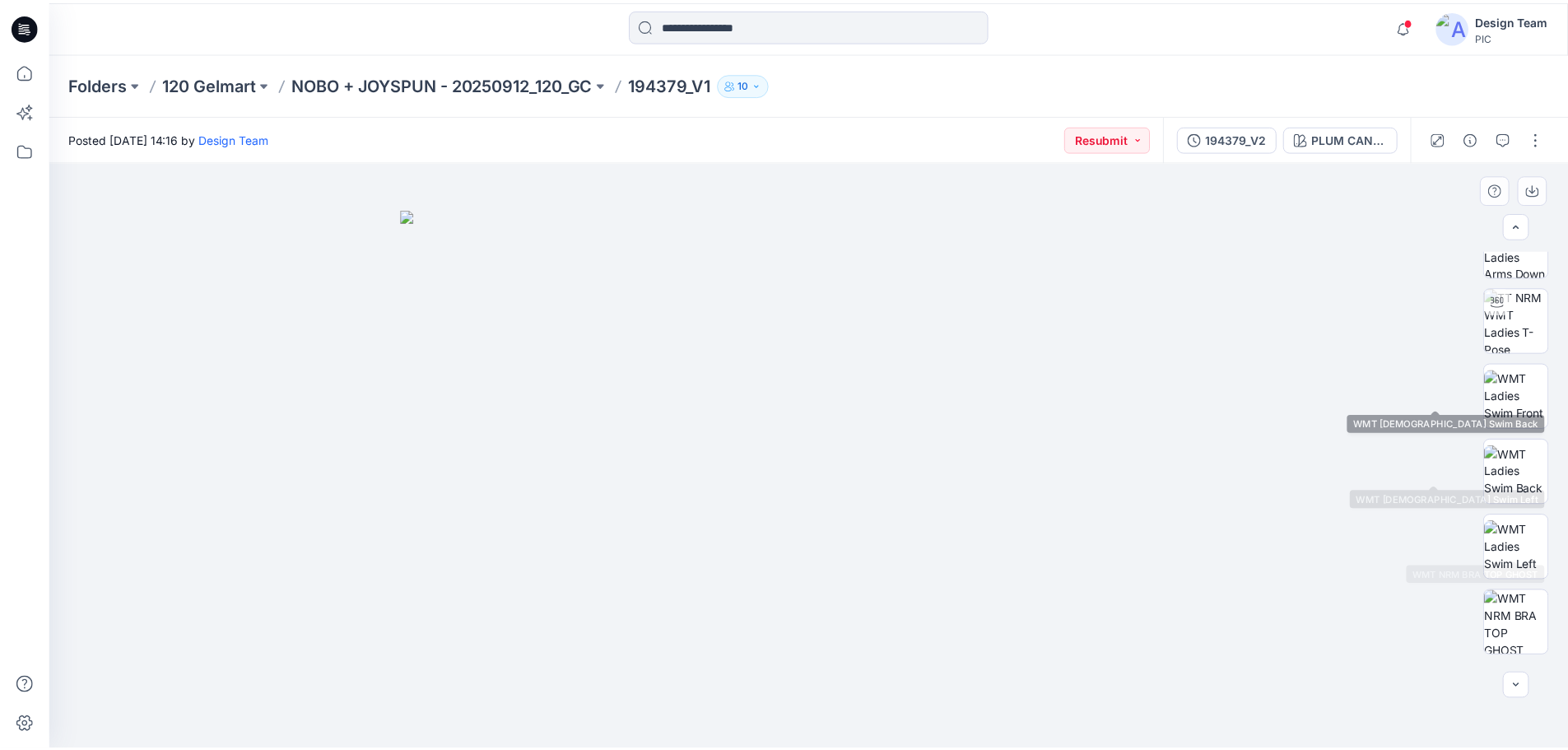
scroll to position [247, 0]
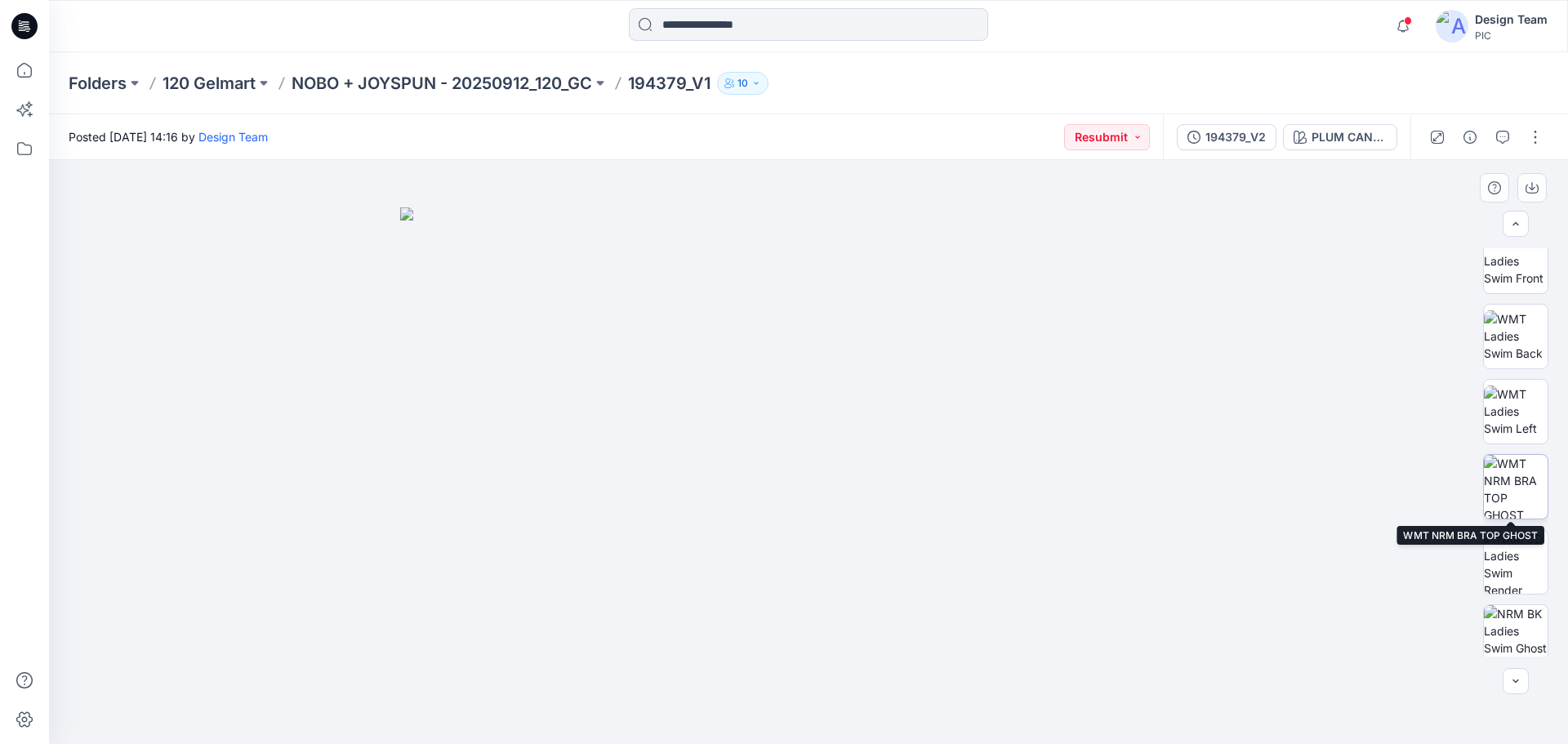
click at [1512, 509] on img at bounding box center [1515, 486] width 64 height 64
drag, startPoint x: 817, startPoint y: 566, endPoint x: 883, endPoint y: 303, distance: 271.2
click at [886, 301] on img at bounding box center [809, 435] width 622 height 618
click at [24, 38] on icon at bounding box center [24, 26] width 26 height 26
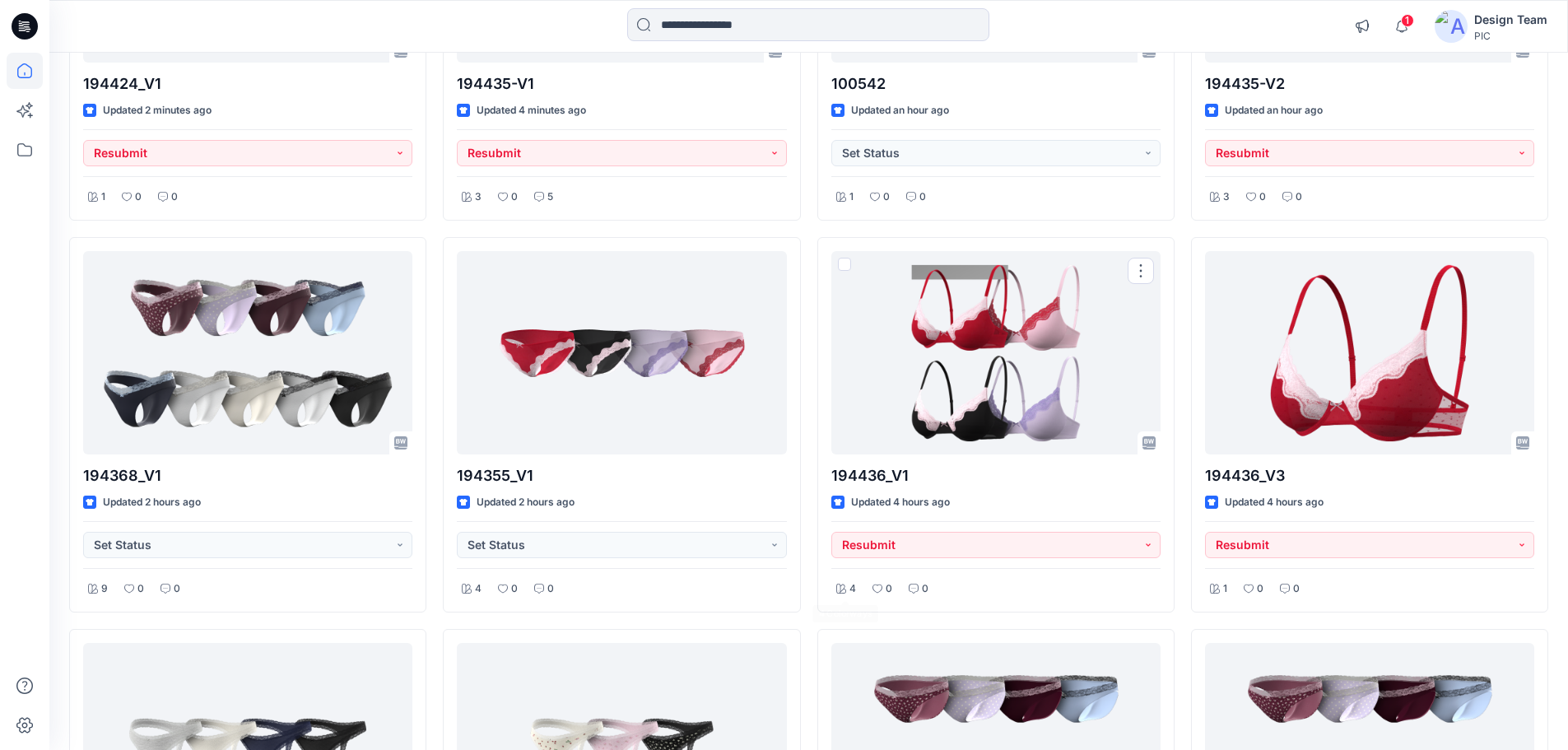
scroll to position [60, 0]
